Goal: Contribute content

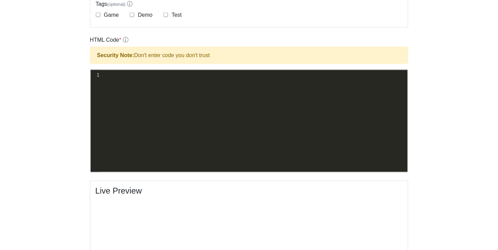
scroll to position [121, 0]
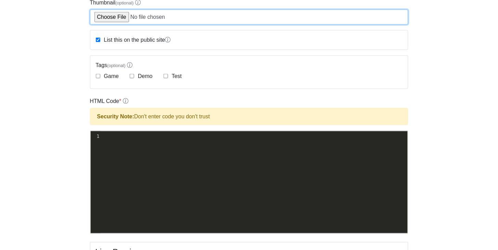
click at [99, 17] on input "Thumbnail (optional)" at bounding box center [249, 17] width 319 height 15
type input "C:\fakepath\[PERSON_NAME] clone.gif"
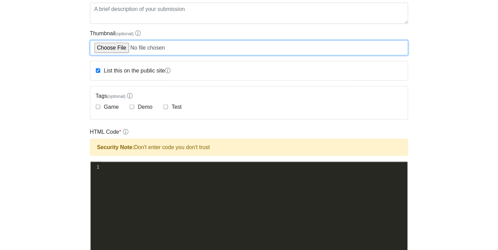
scroll to position [77, 0]
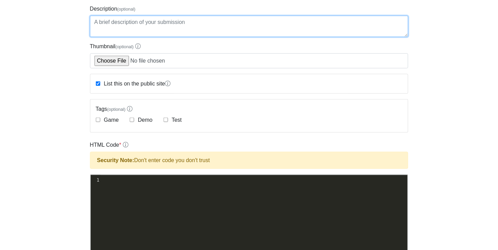
click at [158, 25] on textarea "Description (optional)" at bounding box center [249, 26] width 319 height 21
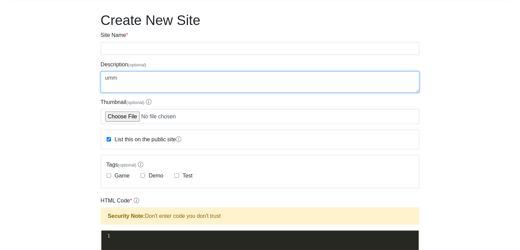
scroll to position [0, 0]
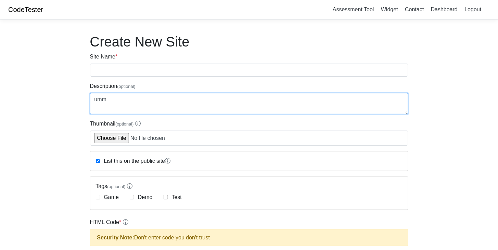
type textarea "umm"
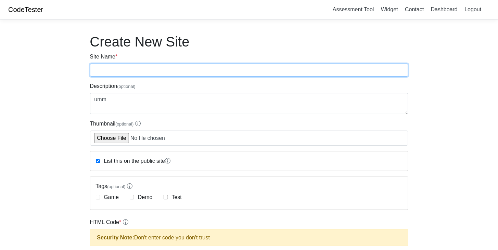
click at [141, 68] on input "Site Name *" at bounding box center [249, 70] width 319 height 13
type input "fat sim"
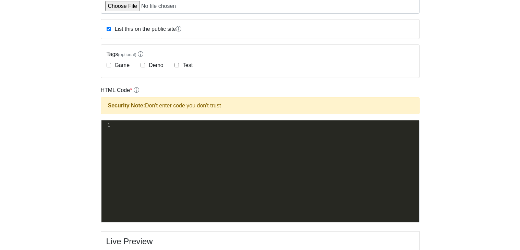
scroll to position [139, 0]
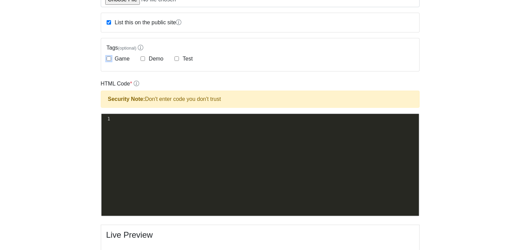
click at [108, 59] on input "Game" at bounding box center [109, 59] width 4 height 4
checkbox input "true"
click at [138, 116] on pre "​" at bounding box center [264, 118] width 307 height 7
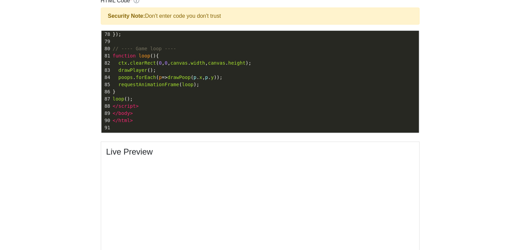
scroll to position [221, 0]
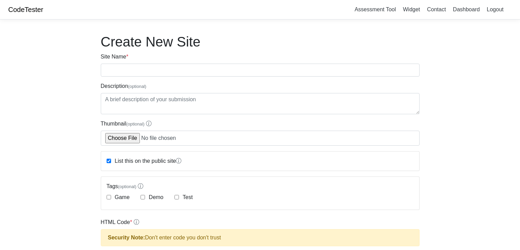
scroll to position [221, 0]
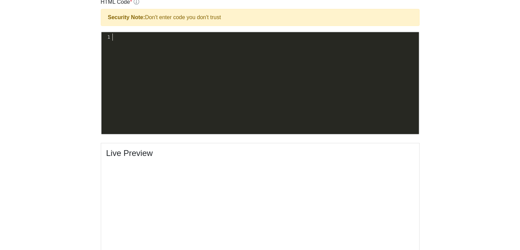
click at [140, 40] on pre "​" at bounding box center [264, 37] width 307 height 7
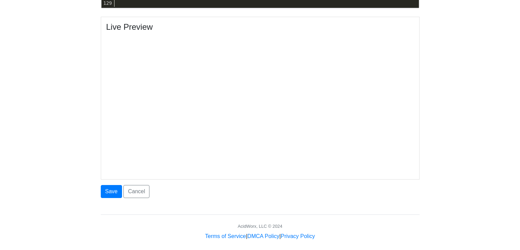
scroll to position [353, 0]
